Goal: Task Accomplishment & Management: Complete application form

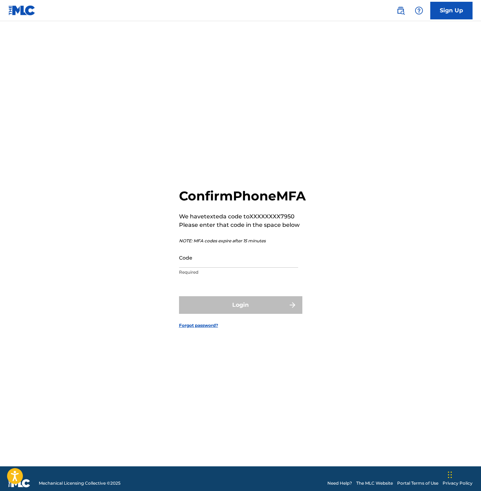
click at [278, 268] on input "Code" at bounding box center [238, 258] width 119 height 20
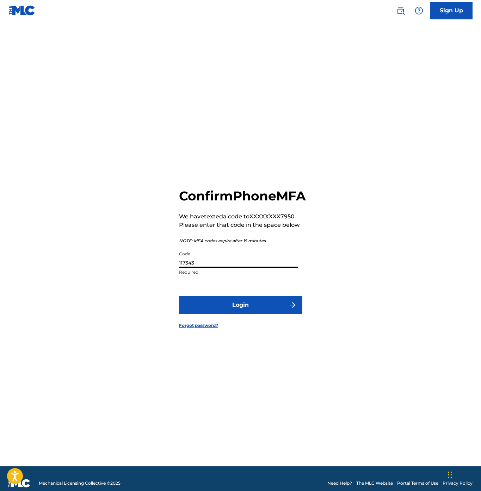
type input "117343"
click at [179, 296] on button "Login" at bounding box center [240, 305] width 123 height 18
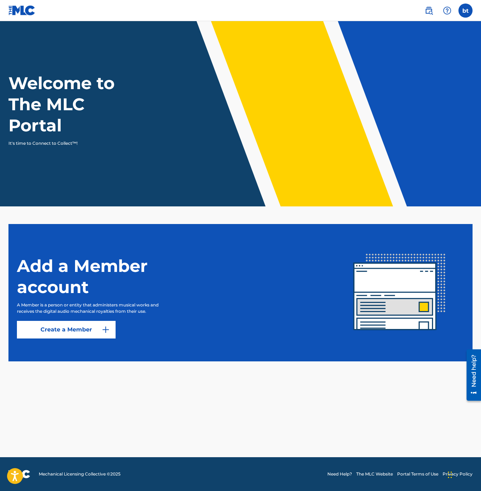
click at [89, 329] on link "Create a Member" at bounding box center [66, 330] width 99 height 18
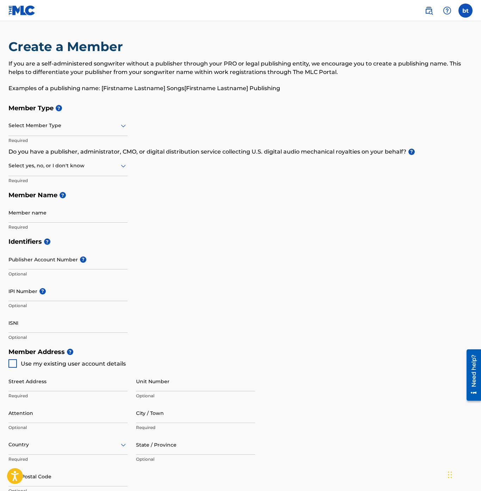
click at [42, 130] on div "Select Member Type" at bounding box center [67, 126] width 119 height 20
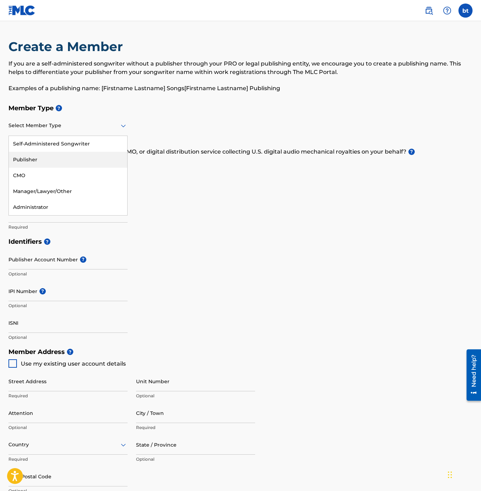
drag, startPoint x: 48, startPoint y: 151, endPoint x: 49, endPoint y: 161, distance: 10.3
click at [49, 161] on div "Self-Administered Songwriter Publisher CMO Manager/Lawyer/Other Administrator" at bounding box center [68, 175] width 118 height 79
click at [52, 160] on div "Publisher" at bounding box center [68, 160] width 118 height 16
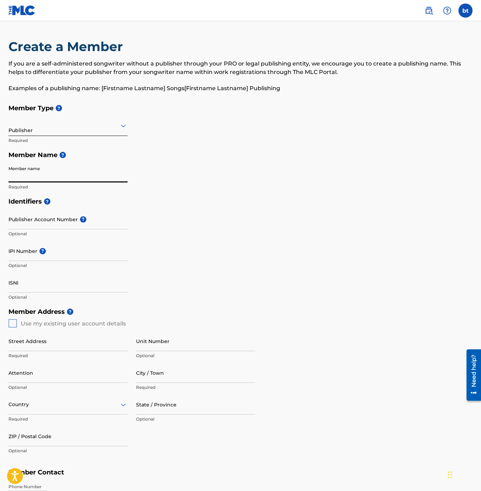
click at [103, 172] on input "Member name" at bounding box center [67, 172] width 119 height 20
type input "Uriah"
paste input "1224275674"
type input "1224275674"
click at [60, 256] on input "IPI Number ?" at bounding box center [67, 251] width 119 height 20
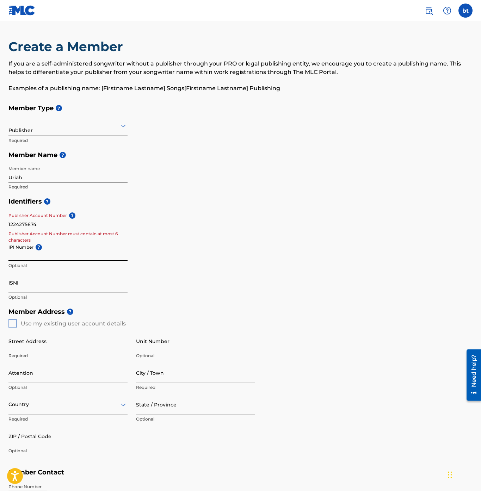
paste input "1224275674"
type input "1224275674"
click at [82, 221] on input "1224275674" at bounding box center [67, 219] width 119 height 20
paste input
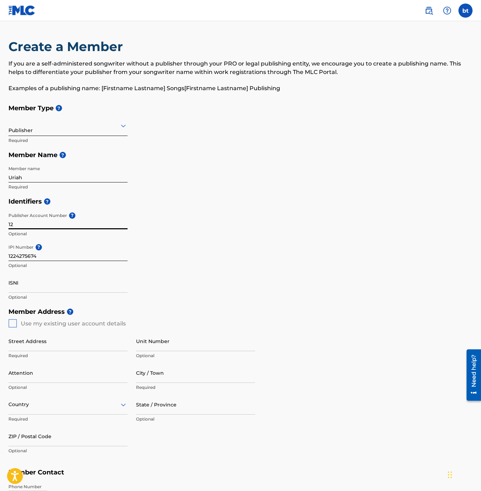
type input "1"
paste input "7318287"
type input "7318287"
click at [196, 268] on div "Identifiers ? Publisher Account Number ? 7318287 Publisher Account Number must …" at bounding box center [240, 249] width 464 height 110
click at [13, 325] on div "Member Address ? Use my existing user account details Street Address Required U…" at bounding box center [240, 384] width 464 height 161
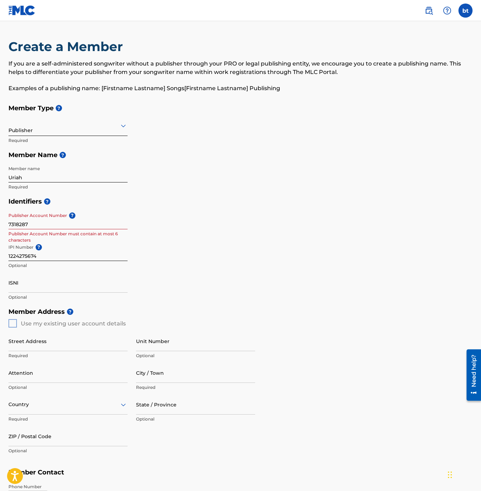
click at [16, 323] on div "Member Address ? Use my existing user account details Street Address Required U…" at bounding box center [240, 384] width 464 height 161
click at [134, 317] on h5 "Member Address ?" at bounding box center [240, 311] width 464 height 15
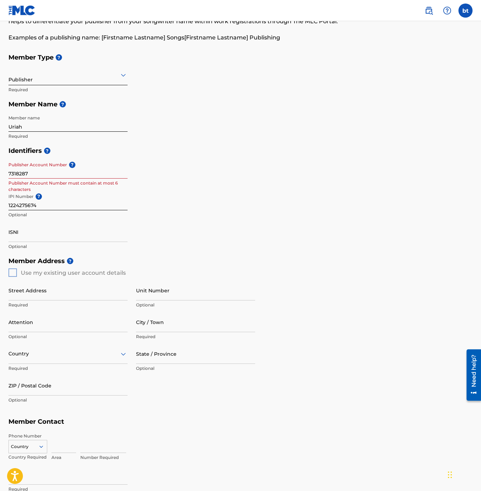
scroll to position [101, 0]
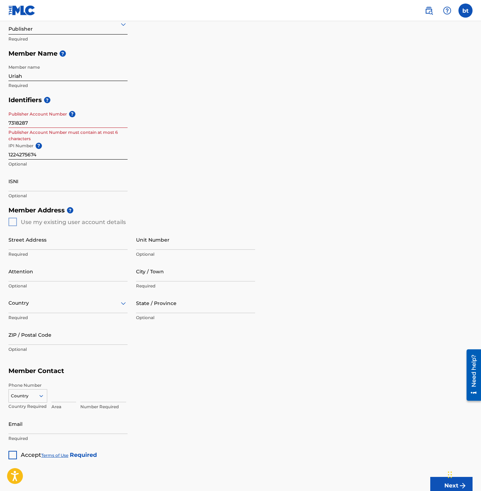
click at [18, 222] on div "Member Address ? Use my existing user account details Street Address Required U…" at bounding box center [240, 283] width 464 height 161
click at [43, 247] on input "Street Address" at bounding box center [67, 240] width 119 height 20
click at [43, 244] on input "Street Address" at bounding box center [67, 240] width 119 height 20
type input "[STREET_ADDRESS]"
type input "d 363"
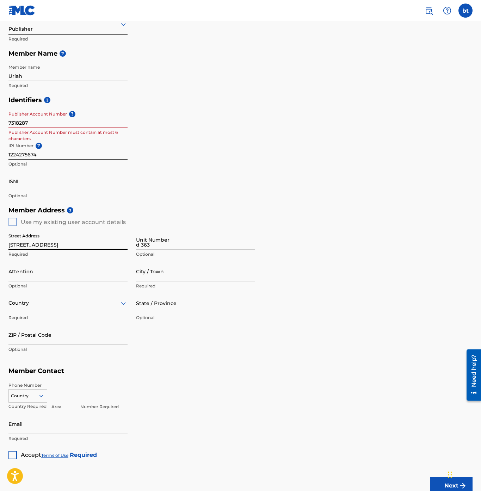
type input "[GEOGRAPHIC_DATA]"
type input "US"
type input "GA"
type input "30309"
type input "770"
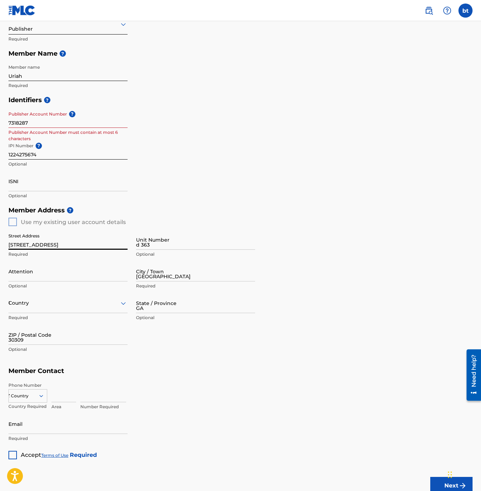
type input "800"
type input "7950"
type input "[EMAIL_ADDRESS][DOMAIN_NAME]"
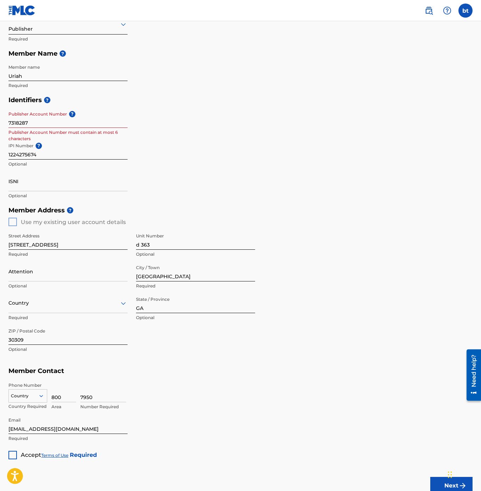
type input "US"
type input "770"
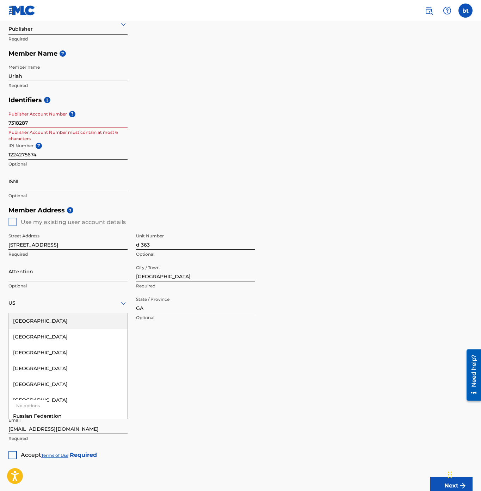
click at [217, 374] on h5 "Member Contact" at bounding box center [240, 371] width 464 height 15
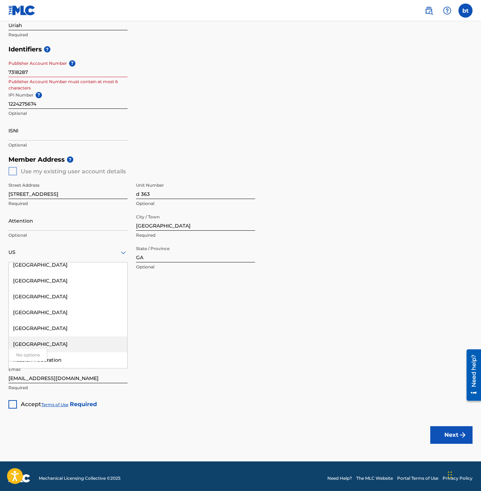
scroll to position [0, 0]
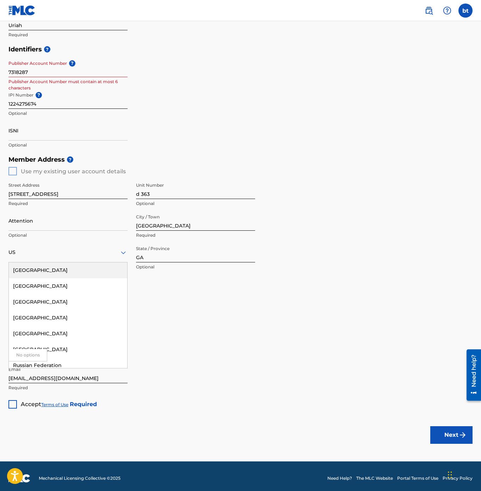
click at [94, 248] on div "US" at bounding box center [67, 252] width 119 height 9
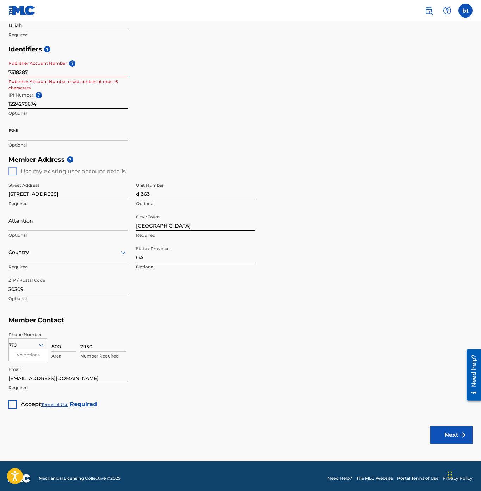
click at [54, 250] on div at bounding box center [67, 252] width 119 height 9
click at [67, 257] on div at bounding box center [67, 252] width 119 height 9
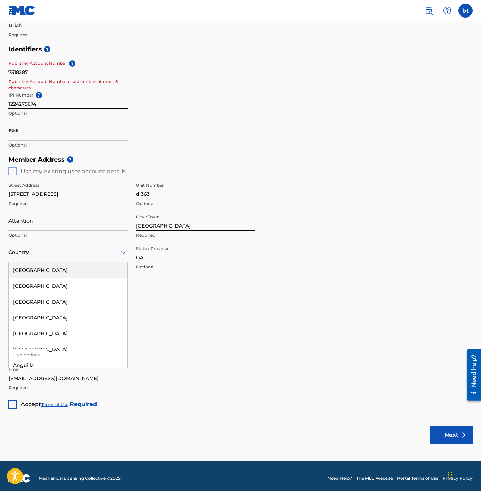
click at [67, 271] on div "[GEOGRAPHIC_DATA]" at bounding box center [68, 270] width 118 height 16
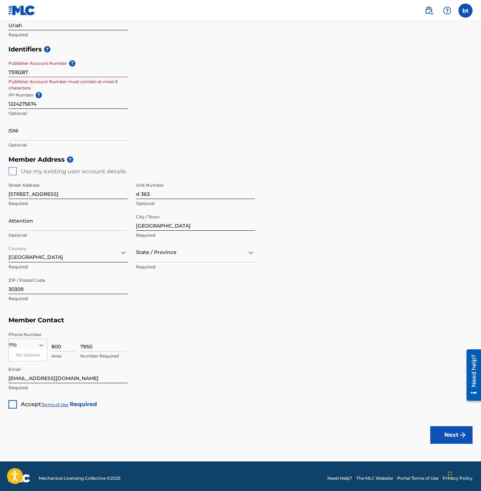
click at [186, 359] on div "7950 Number Required" at bounding box center [276, 348] width 392 height 32
drag, startPoint x: 51, startPoint y: 378, endPoint x: 5, endPoint y: 376, distance: 45.5
click at [8, 376] on input "[EMAIL_ADDRESS][DOMAIN_NAME]" at bounding box center [67, 373] width 119 height 20
click at [14, 407] on div at bounding box center [12, 404] width 8 height 8
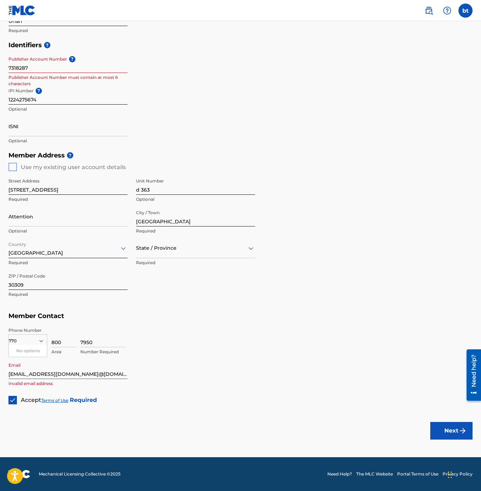
click at [72, 377] on input "[EMAIL_ADDRESS][DOMAIN_NAME]@[DOMAIN_NAME]" at bounding box center [67, 369] width 119 height 20
type input "[EMAIL_ADDRESS][DOMAIN_NAME]"
click at [457, 430] on button "Next" at bounding box center [451, 431] width 42 height 18
click at [223, 252] on div at bounding box center [195, 248] width 119 height 9
type input "g"
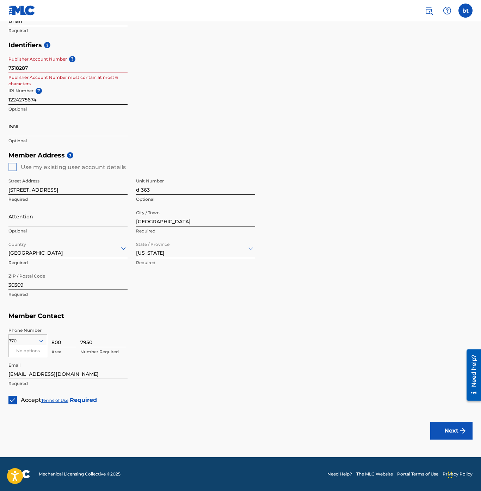
click at [444, 432] on button "Next" at bounding box center [451, 431] width 42 height 18
drag, startPoint x: 64, startPoint y: 64, endPoint x: 63, endPoint y: 68, distance: 3.7
click at [63, 66] on input "7318287" at bounding box center [67, 63] width 119 height 20
click at [39, 101] on input "1224275674" at bounding box center [67, 95] width 119 height 20
click at [33, 101] on input "1224275674" at bounding box center [67, 95] width 119 height 20
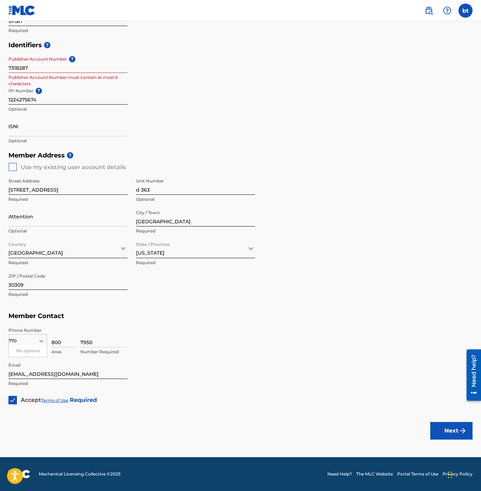
click at [446, 427] on button "Next" at bounding box center [451, 431] width 42 height 18
click at [452, 431] on button "Next" at bounding box center [451, 431] width 42 height 18
type input "7"
click at [128, 73] on input "Publisher Account Number ?" at bounding box center [67, 63] width 119 height 20
click at [357, 353] on div "7950 Number Required" at bounding box center [276, 343] width 392 height 32
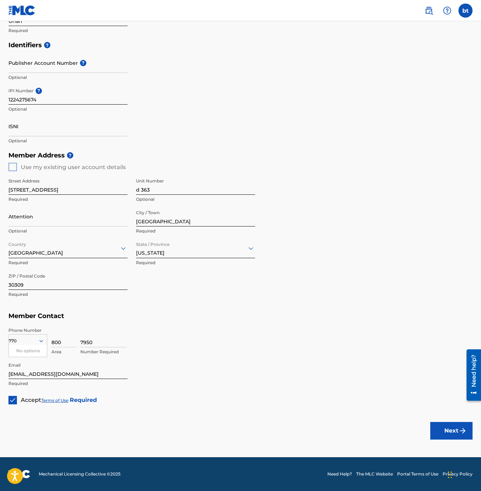
click at [452, 433] on button "Next" at bounding box center [451, 431] width 42 height 18
click at [449, 428] on button "Next" at bounding box center [451, 431] width 42 height 18
click at [448, 431] on button "Next" at bounding box center [451, 431] width 42 height 18
click at [37, 342] on div at bounding box center [28, 341] width 38 height 8
click at [35, 352] on div "US, [GEOGRAPHIC_DATA] +1" at bounding box center [28, 358] width 38 height 27
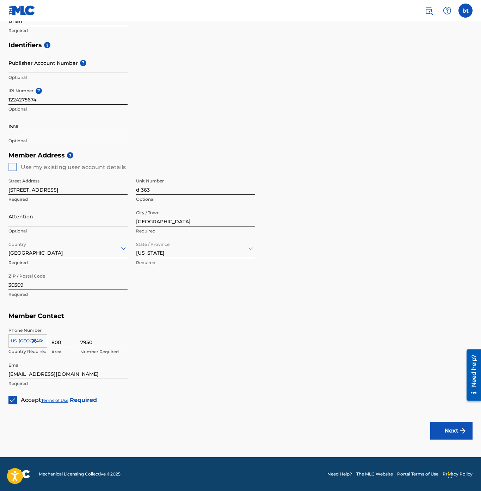
click at [66, 346] on input "800" at bounding box center [63, 337] width 25 height 20
type input "8"
type input "770"
type input "8007950"
click at [458, 435] on button "Next" at bounding box center [451, 431] width 42 height 18
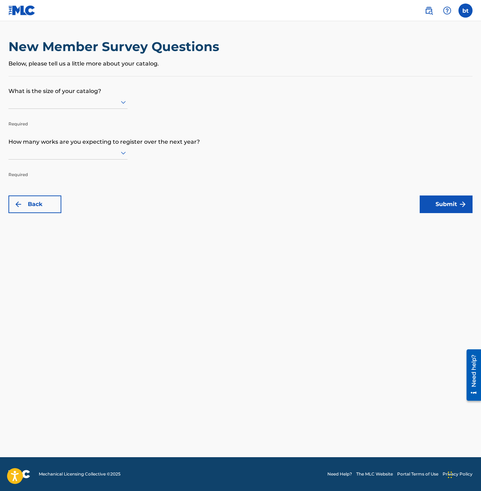
click at [123, 104] on icon at bounding box center [123, 102] width 5 height 3
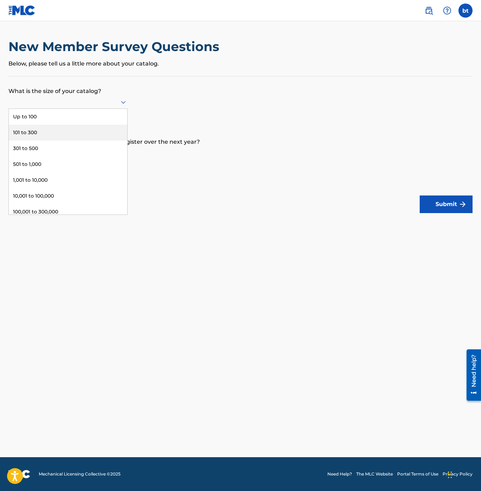
click at [112, 136] on div "101 to 300" at bounding box center [68, 133] width 118 height 16
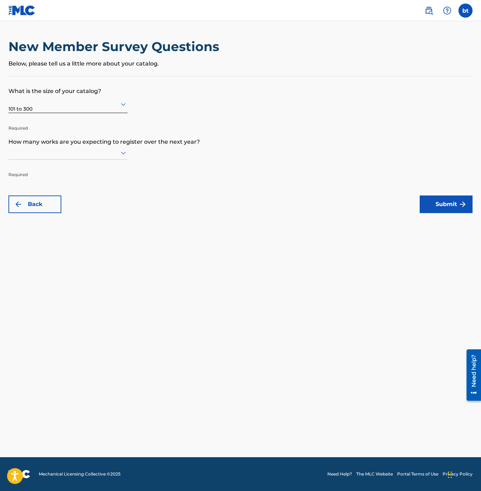
click at [122, 153] on icon at bounding box center [123, 153] width 5 height 3
click at [103, 177] on div "101 to 300" at bounding box center [68, 183] width 118 height 16
click at [434, 206] on button "Submit" at bounding box center [446, 205] width 53 height 18
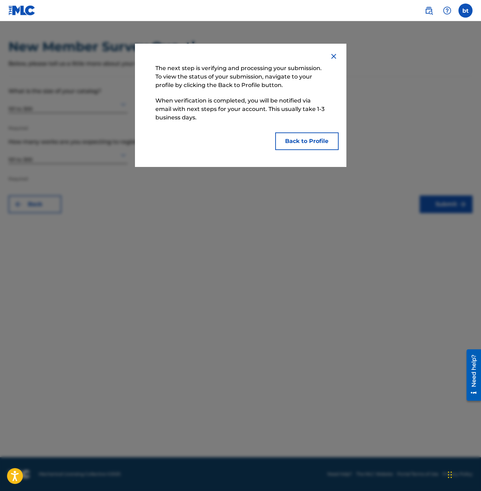
click at [313, 141] on button "Back to Profile" at bounding box center [306, 141] width 63 height 18
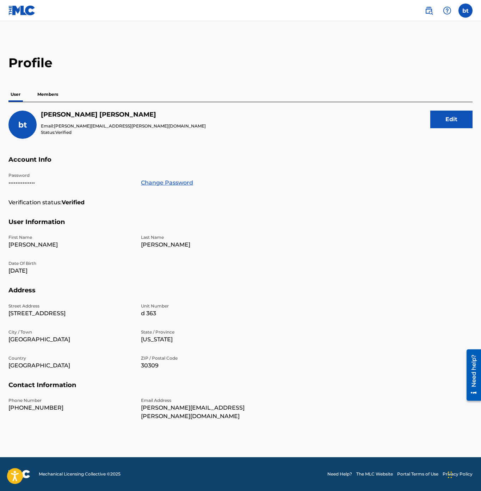
click at [48, 99] on p "Members" at bounding box center [47, 94] width 25 height 15
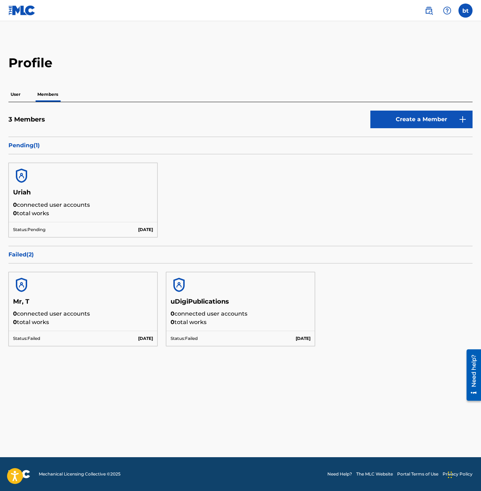
click at [466, 11] on label at bounding box center [465, 11] width 14 height 14
click at [465, 11] on input "bt benjamin tinsley [EMAIL_ADDRESS][PERSON_NAME][DOMAIN_NAME] Notification Pref…" at bounding box center [465, 11] width 0 height 0
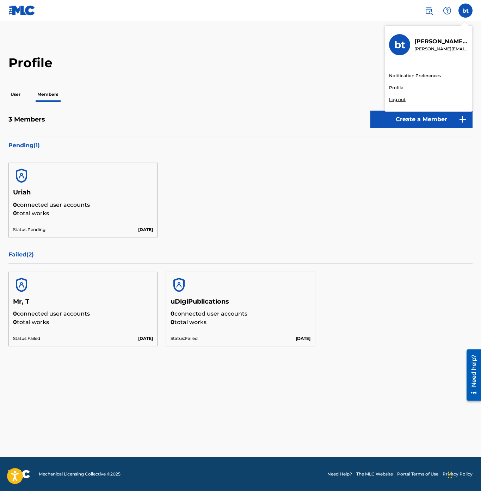
click at [403, 102] on p "Log out" at bounding box center [397, 100] width 17 height 6
click at [465, 11] on input "bt benjamin tinsley [EMAIL_ADDRESS][PERSON_NAME][DOMAIN_NAME] Notification Pref…" at bounding box center [465, 11] width 0 height 0
